Goal: Entertainment & Leisure: Browse casually

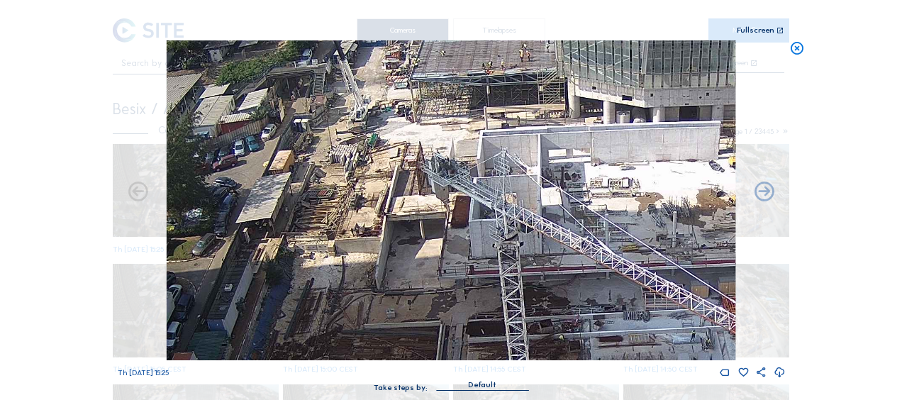
click at [797, 50] on icon at bounding box center [797, 48] width 16 height 16
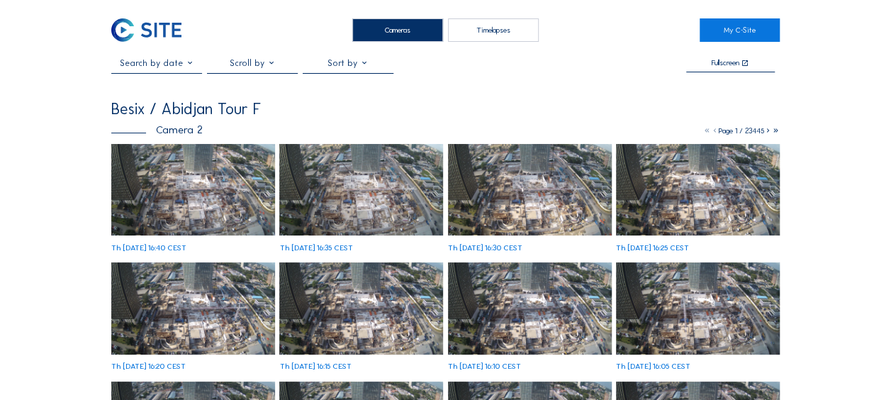
click at [177, 191] on img at bounding box center [193, 190] width 164 height 92
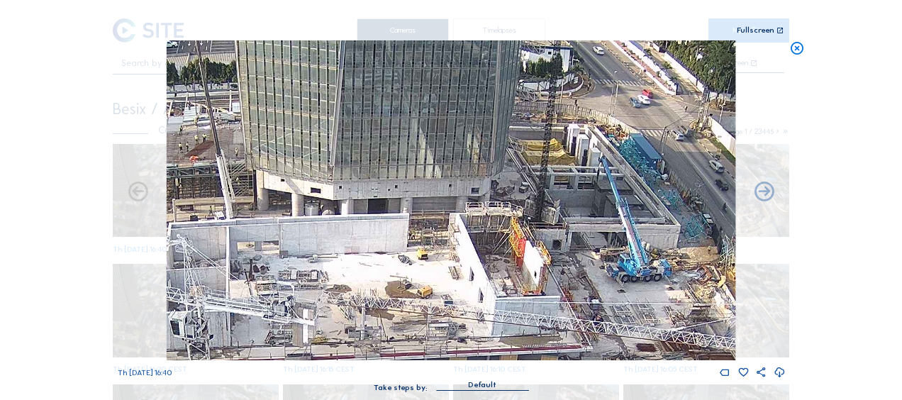
drag, startPoint x: 503, startPoint y: 94, endPoint x: 525, endPoint y: 126, distance: 39.3
click at [525, 126] on img at bounding box center [451, 200] width 569 height 320
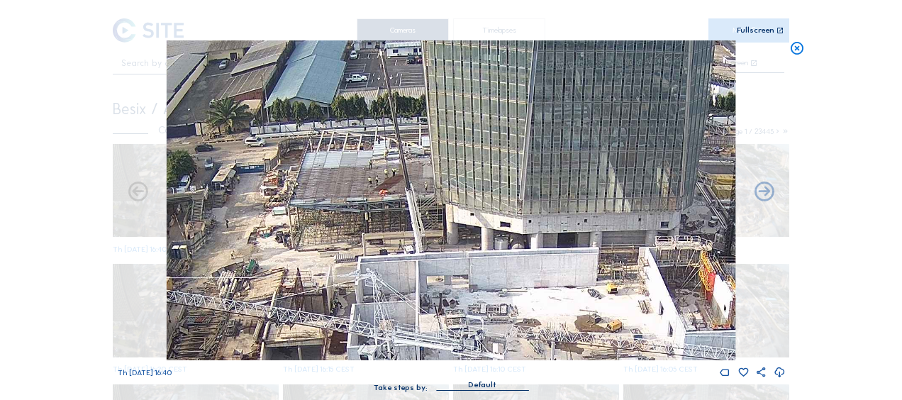
drag, startPoint x: 399, startPoint y: 152, endPoint x: 493, endPoint y: 171, distance: 96.1
click at [570, 179] on img at bounding box center [451, 200] width 569 height 320
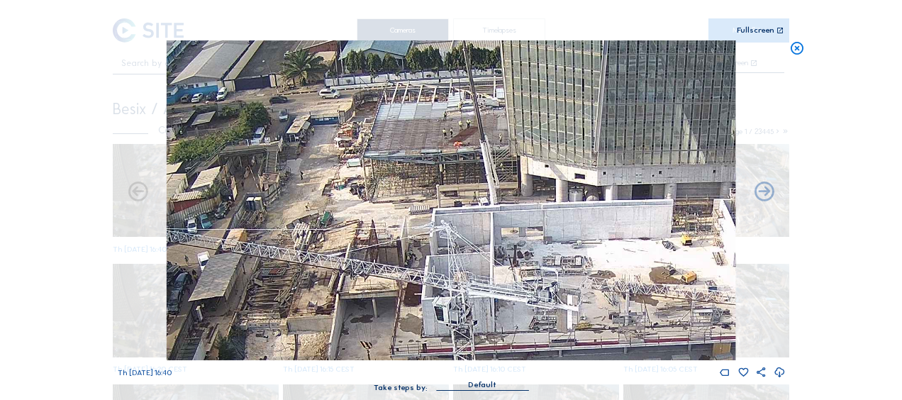
drag, startPoint x: 298, startPoint y: 202, endPoint x: 376, endPoint y: 157, distance: 89.2
click at [376, 150] on img at bounding box center [451, 200] width 569 height 320
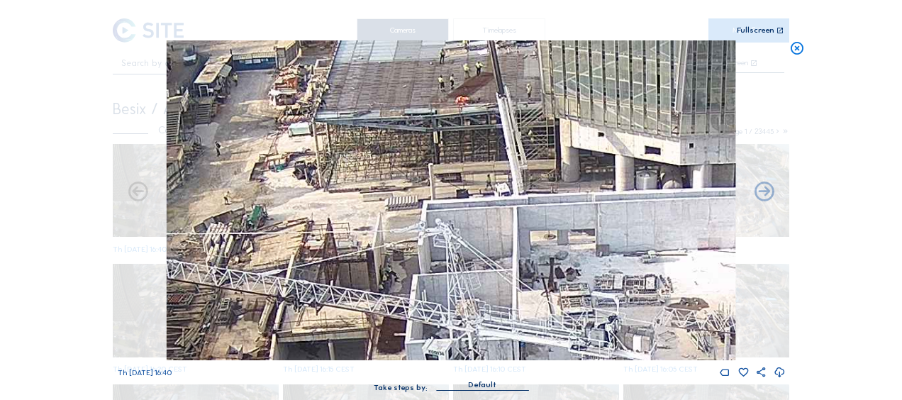
click at [795, 48] on icon at bounding box center [797, 48] width 16 height 16
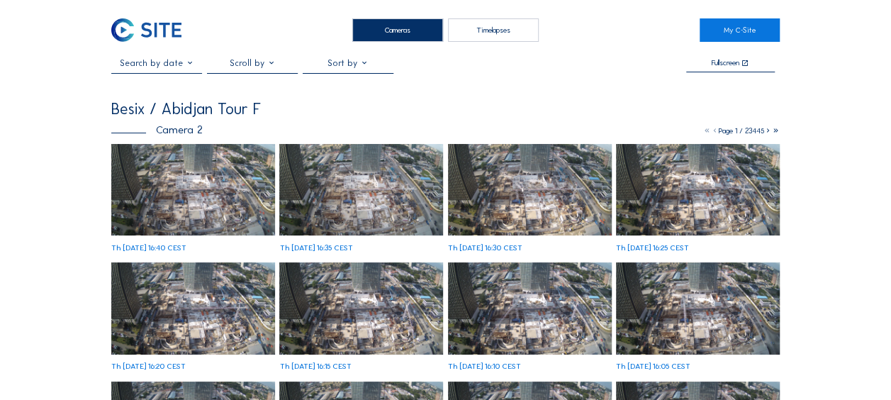
click at [213, 179] on img at bounding box center [193, 190] width 164 height 92
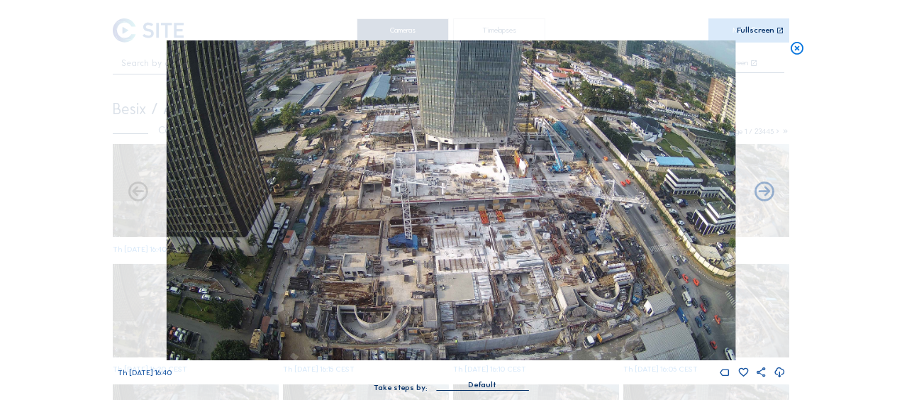
click at [795, 47] on icon at bounding box center [797, 48] width 16 height 16
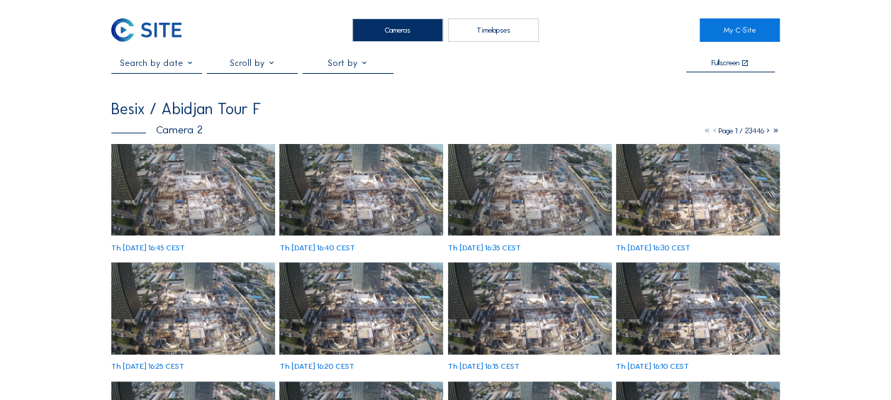
click at [230, 191] on img at bounding box center [193, 190] width 164 height 92
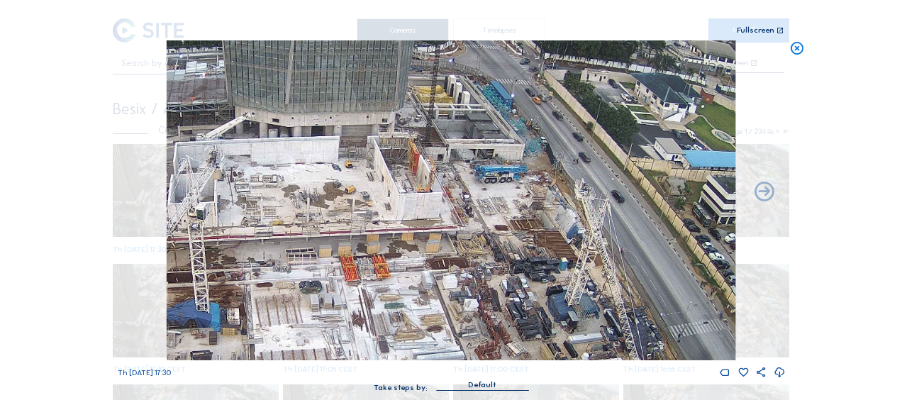
drag, startPoint x: 575, startPoint y: 213, endPoint x: 486, endPoint y: 186, distance: 93.3
click at [483, 178] on img at bounding box center [451, 200] width 569 height 320
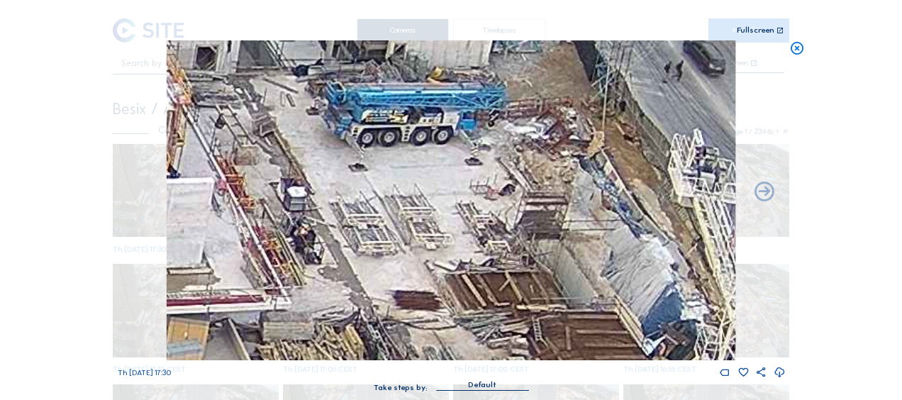
drag, startPoint x: 552, startPoint y: 228, endPoint x: 522, endPoint y: 221, distance: 30.6
click at [496, 192] on img at bounding box center [451, 200] width 569 height 320
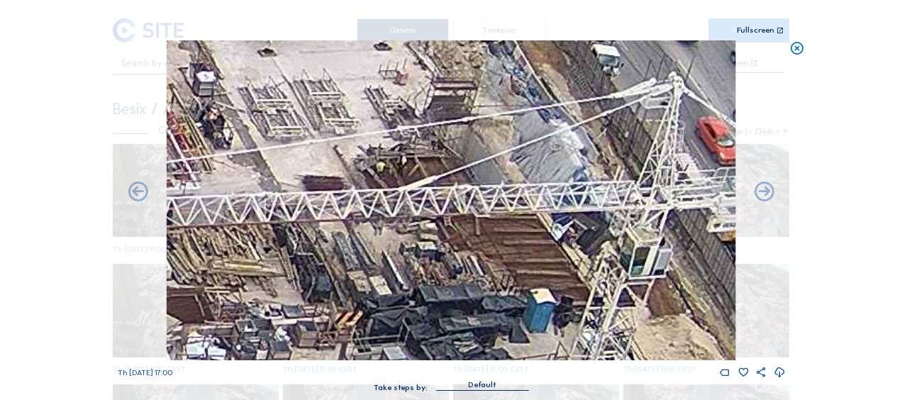
drag, startPoint x: 476, startPoint y: 161, endPoint x: 421, endPoint y: 84, distance: 95.0
click at [421, 84] on img at bounding box center [451, 200] width 569 height 320
drag, startPoint x: 413, startPoint y: 72, endPoint x: 376, endPoint y: 29, distance: 56.8
click at [376, 29] on div "Scroll to travel through time | Press 'Alt' Button + Scroll to Zoom | Click and…" at bounding box center [451, 202] width 667 height 405
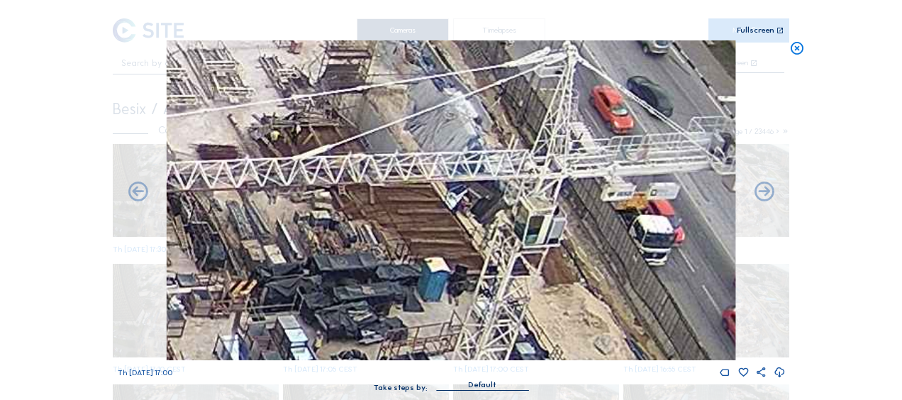
drag, startPoint x: 390, startPoint y: 72, endPoint x: 324, endPoint y: 79, distance: 66.3
click at [324, 79] on img at bounding box center [451, 200] width 569 height 320
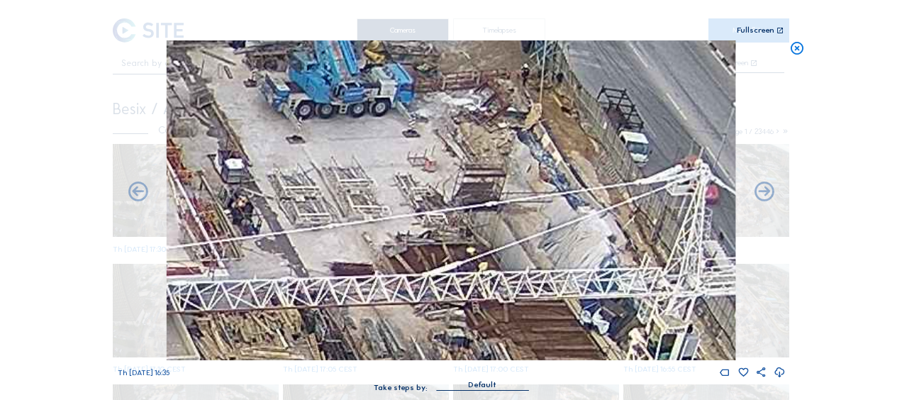
drag, startPoint x: 358, startPoint y: 151, endPoint x: 493, endPoint y: 269, distance: 179.8
click at [498, 276] on img at bounding box center [451, 200] width 569 height 320
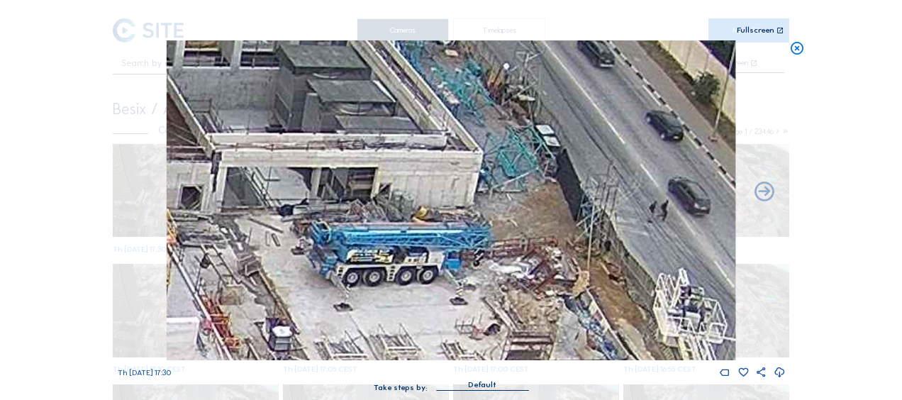
drag, startPoint x: 413, startPoint y: 130, endPoint x: 444, endPoint y: 269, distance: 142.2
click at [444, 269] on img at bounding box center [451, 200] width 569 height 320
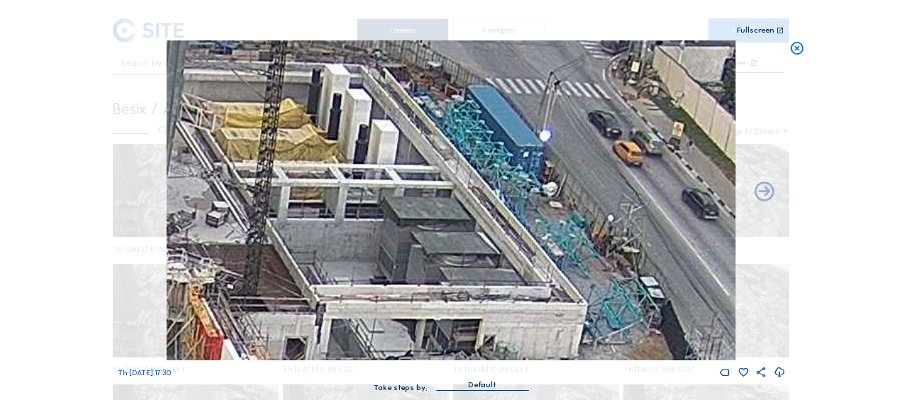
drag, startPoint x: 353, startPoint y: 145, endPoint x: 454, endPoint y: 293, distance: 179.7
click at [456, 296] on img at bounding box center [451, 200] width 569 height 320
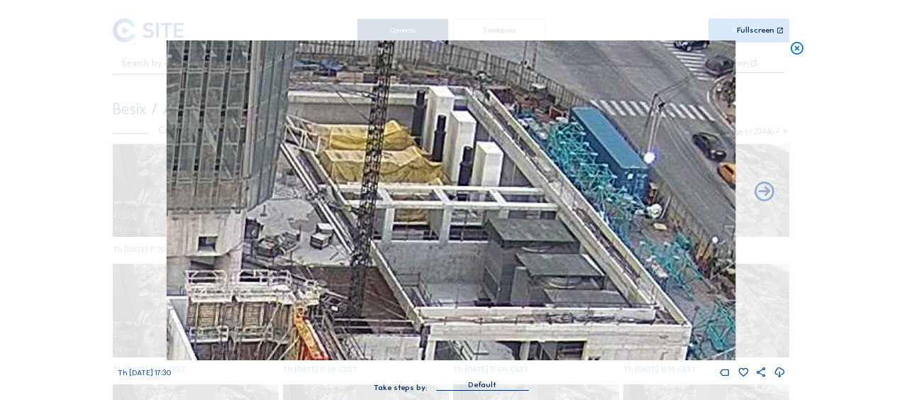
drag, startPoint x: 320, startPoint y: 146, endPoint x: 379, endPoint y: 156, distance: 60.4
click at [379, 156] on img at bounding box center [451, 200] width 569 height 320
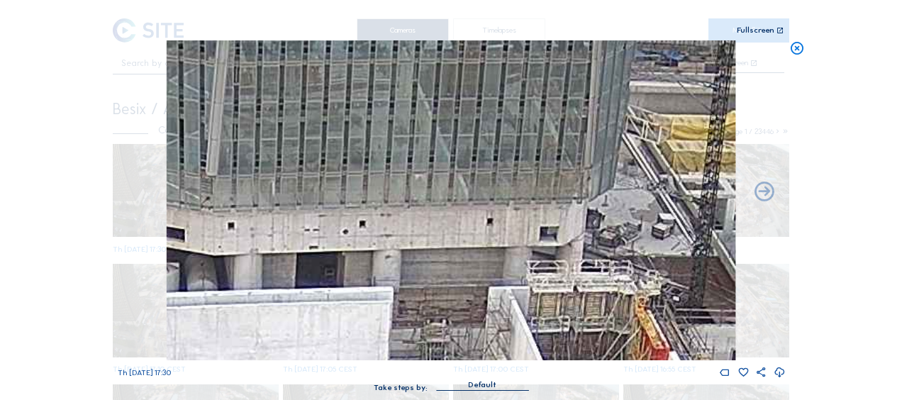
drag, startPoint x: 206, startPoint y: 143, endPoint x: 548, endPoint y: 133, distance: 341.8
click at [548, 133] on img at bounding box center [451, 200] width 569 height 320
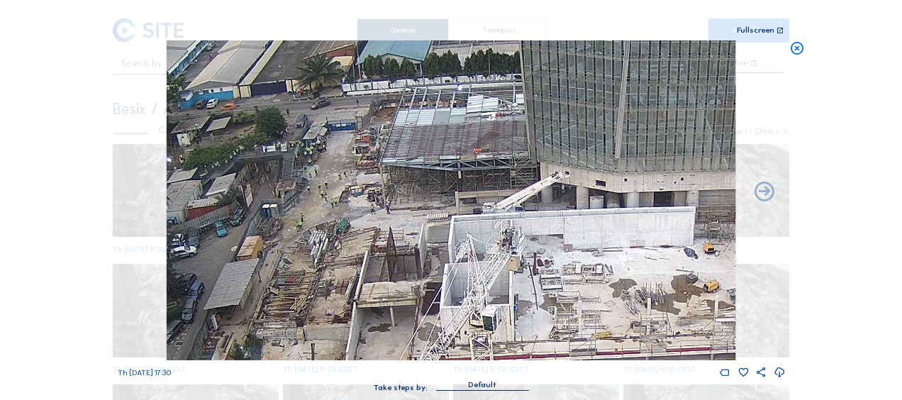
drag, startPoint x: 293, startPoint y: 224, endPoint x: 544, endPoint y: 202, distance: 251.9
click at [544, 202] on img at bounding box center [451, 200] width 569 height 320
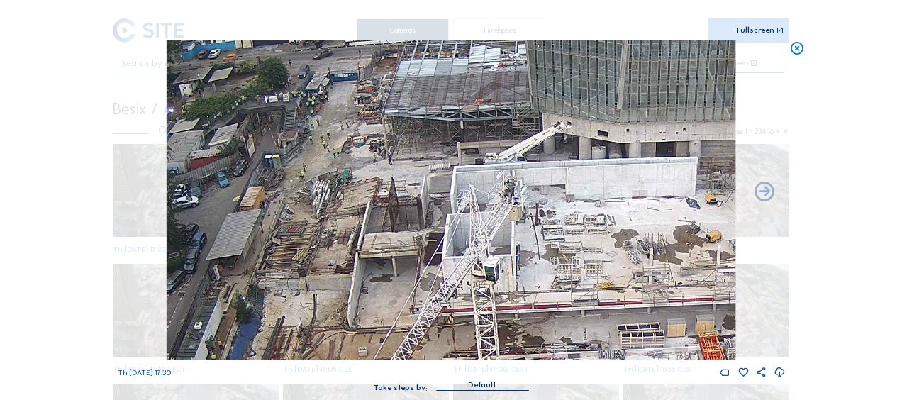
drag, startPoint x: 363, startPoint y: 214, endPoint x: 360, endPoint y: 165, distance: 49.0
click at [360, 166] on img at bounding box center [451, 200] width 569 height 320
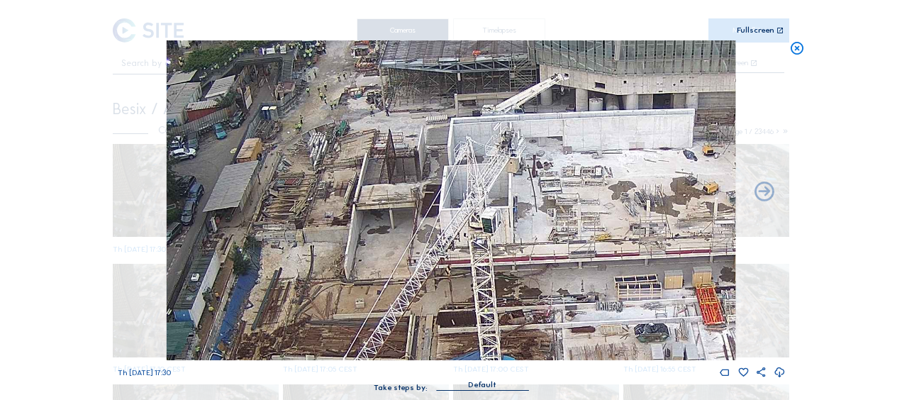
drag, startPoint x: 401, startPoint y: 272, endPoint x: 392, endPoint y: 177, distance: 96.1
click at [392, 177] on img at bounding box center [451, 200] width 569 height 320
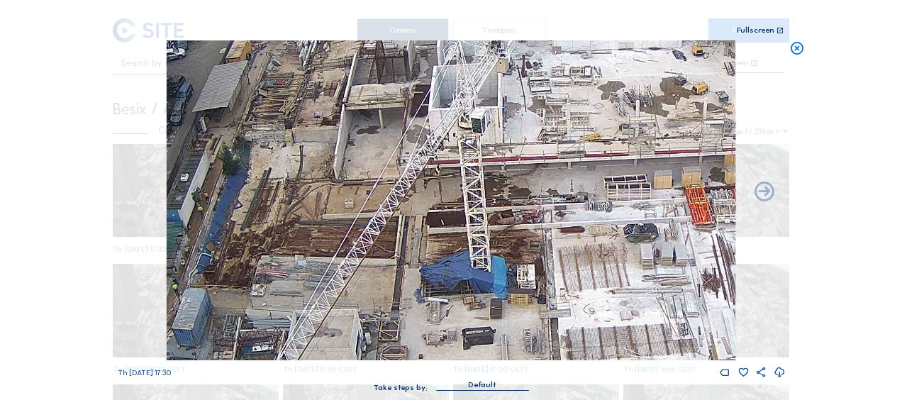
drag, startPoint x: 432, startPoint y: 264, endPoint x: 415, endPoint y: 176, distance: 90.4
click at [415, 176] on img at bounding box center [451, 200] width 569 height 320
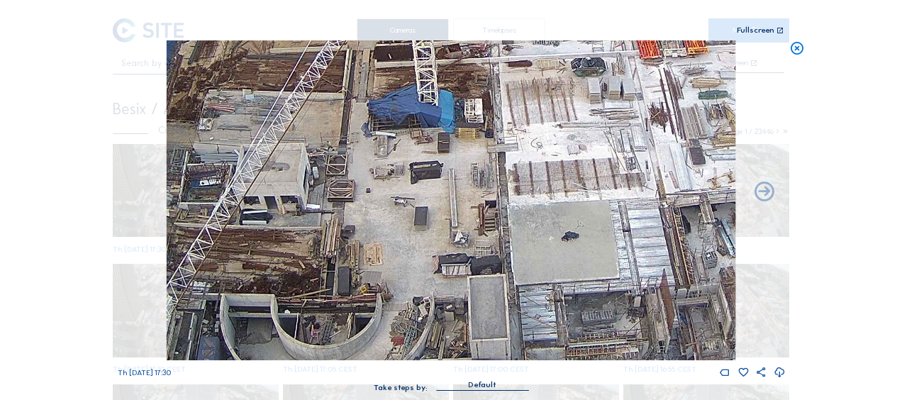
drag, startPoint x: 456, startPoint y: 283, endPoint x: 421, endPoint y: 206, distance: 84.7
click at [421, 206] on img at bounding box center [451, 200] width 569 height 320
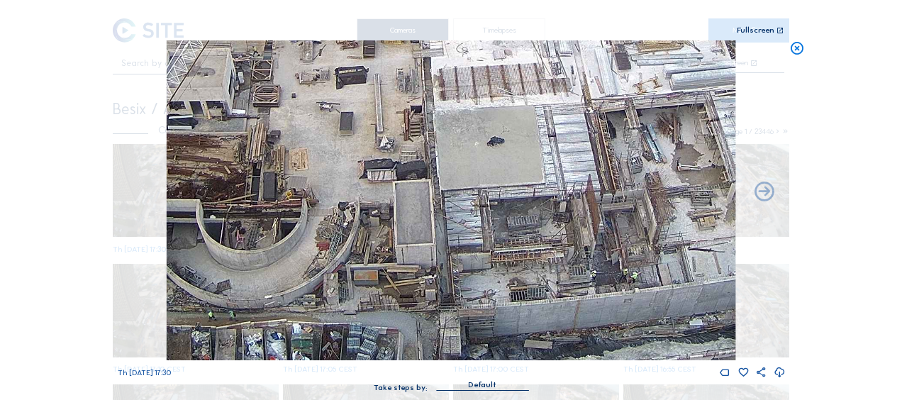
drag, startPoint x: 481, startPoint y: 231, endPoint x: 407, endPoint y: 118, distance: 135.1
click at [407, 118] on img at bounding box center [451, 200] width 569 height 320
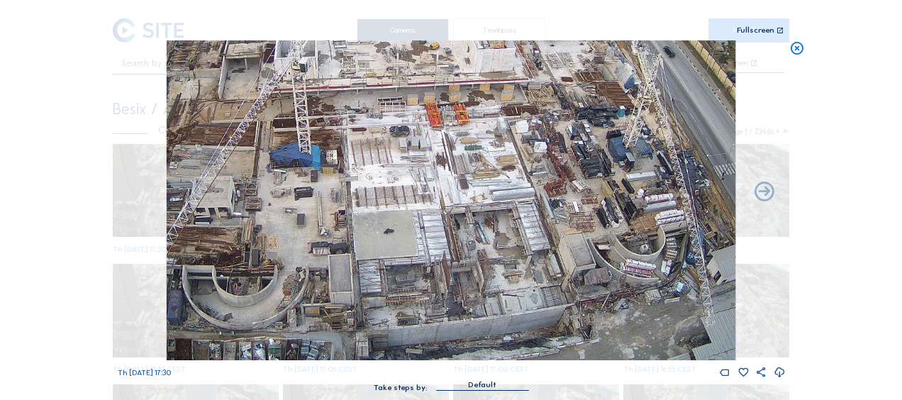
drag, startPoint x: 362, startPoint y: 248, endPoint x: 315, endPoint y: 194, distance: 70.9
click at [315, 194] on img at bounding box center [451, 200] width 569 height 320
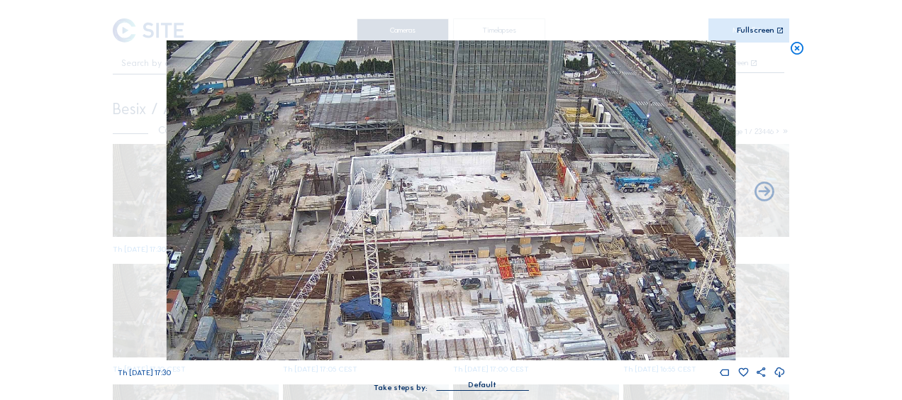
drag, startPoint x: 313, startPoint y: 226, endPoint x: 387, endPoint y: 310, distance: 112.0
click at [387, 310] on img at bounding box center [451, 200] width 569 height 320
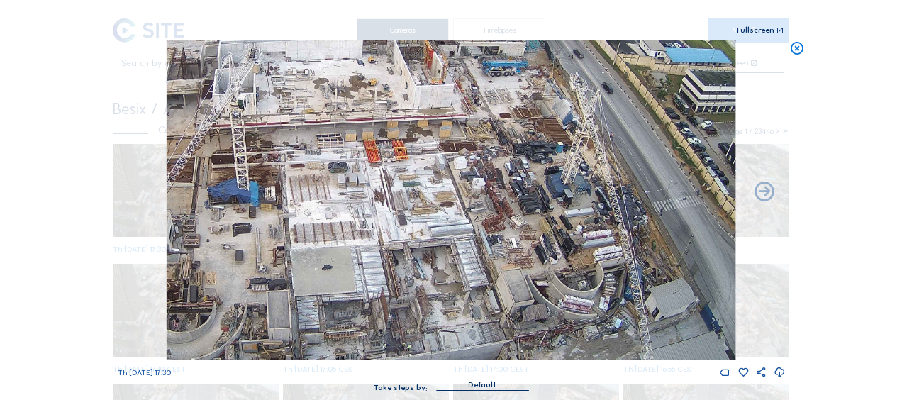
drag, startPoint x: 362, startPoint y: 151, endPoint x: 346, endPoint y: 135, distance: 22.6
click at [346, 135] on img at bounding box center [451, 200] width 569 height 320
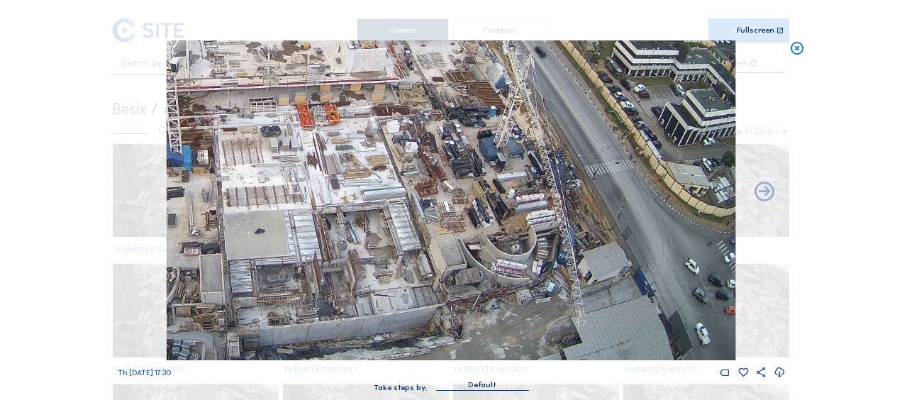
drag, startPoint x: 395, startPoint y: 176, endPoint x: 386, endPoint y: 155, distance: 23.2
click at [383, 152] on img at bounding box center [451, 200] width 569 height 320
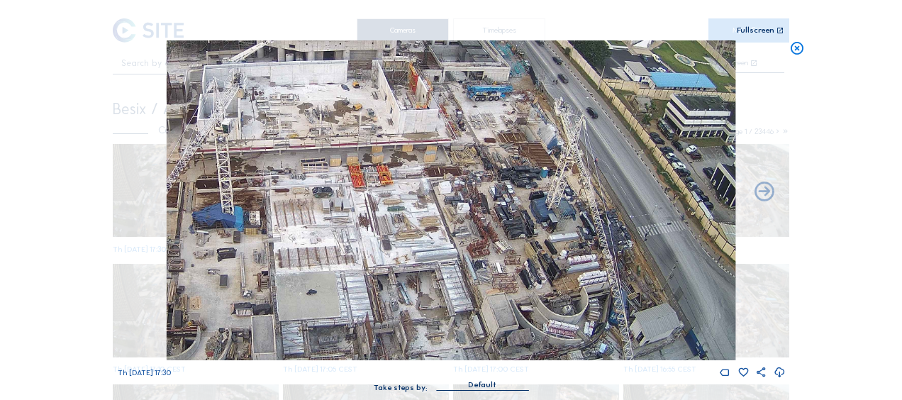
drag, startPoint x: 410, startPoint y: 162, endPoint x: 472, endPoint y: 245, distance: 103.9
click at [472, 245] on img at bounding box center [451, 200] width 569 height 320
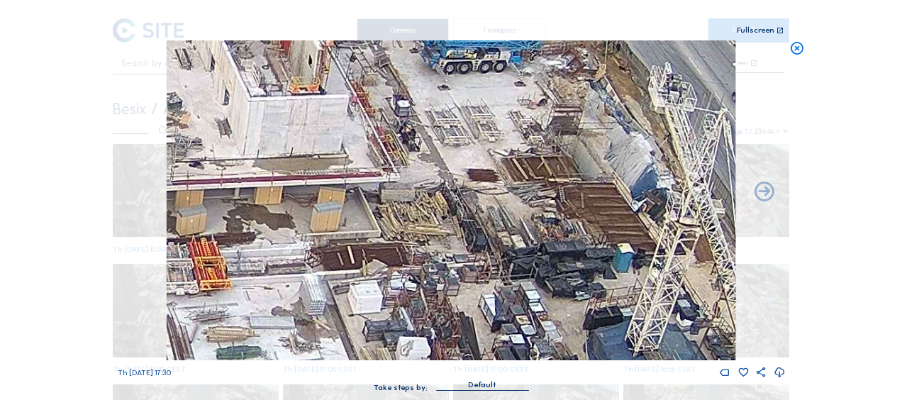
drag, startPoint x: 488, startPoint y: 148, endPoint x: 418, endPoint y: 170, distance: 73.5
click at [418, 170] on img at bounding box center [451, 200] width 569 height 320
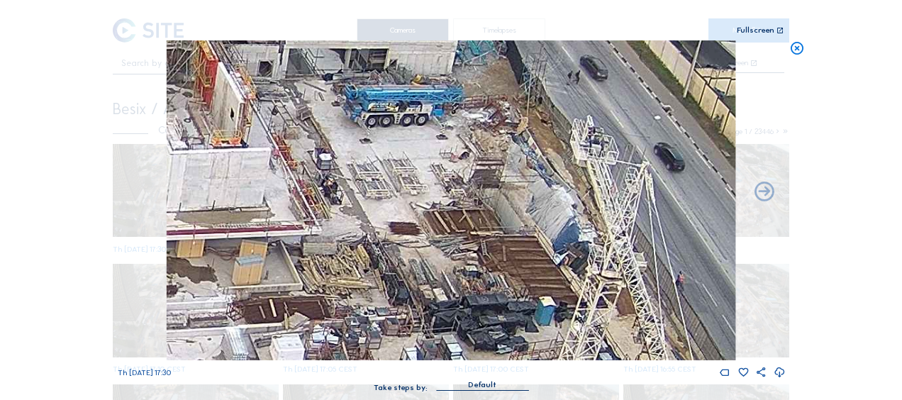
drag, startPoint x: 437, startPoint y: 140, endPoint x: 359, endPoint y: 193, distance: 94.4
click at [359, 193] on img at bounding box center [451, 200] width 569 height 320
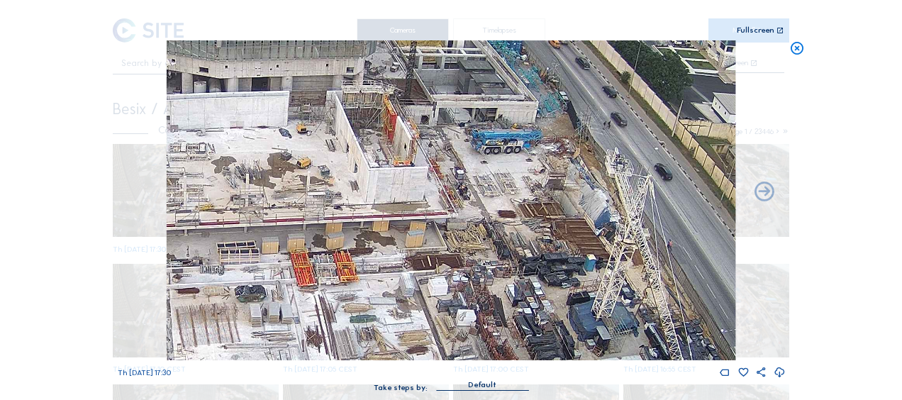
drag, startPoint x: 319, startPoint y: 196, endPoint x: 730, endPoint y: 196, distance: 411.1
click at [739, 194] on div "Th 25 Sep 2025 17:30" at bounding box center [451, 209] width 667 height 338
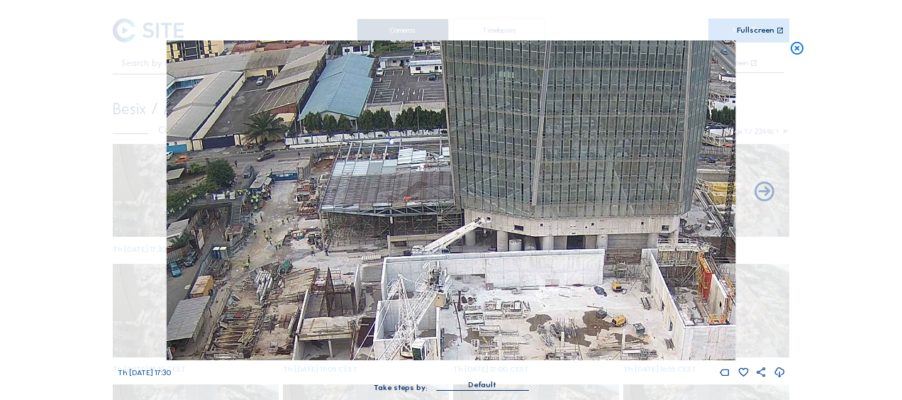
drag, startPoint x: 392, startPoint y: 145, endPoint x: 400, endPoint y: 294, distance: 149.8
click at [400, 294] on img at bounding box center [451, 200] width 569 height 320
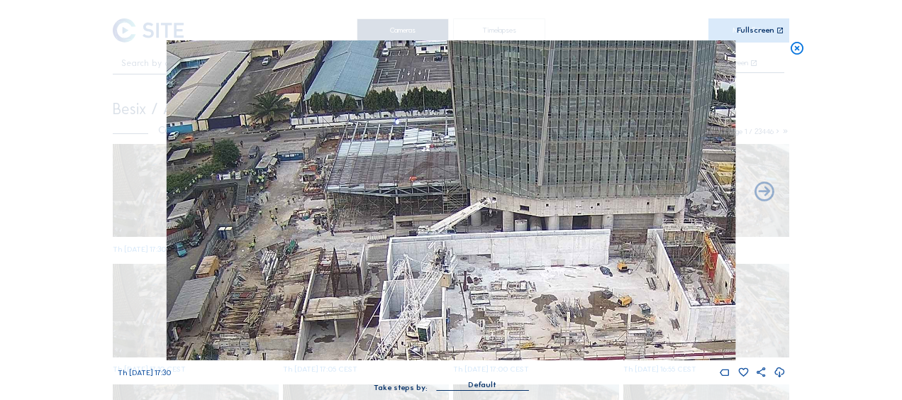
drag, startPoint x: 250, startPoint y: 251, endPoint x: 285, endPoint y: 78, distance: 176.6
click at [285, 78] on img at bounding box center [451, 200] width 569 height 320
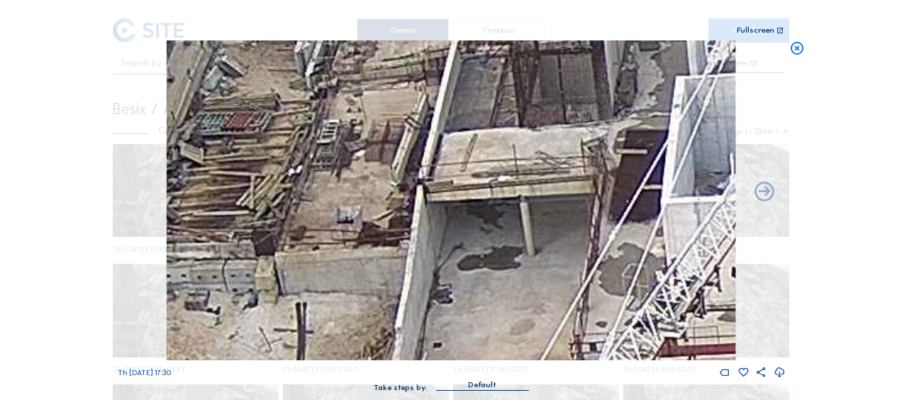
drag, startPoint x: 313, startPoint y: 162, endPoint x: 337, endPoint y: 223, distance: 65.8
click at [342, 245] on img at bounding box center [451, 200] width 569 height 320
